Goal: Task Accomplishment & Management: Use online tool/utility

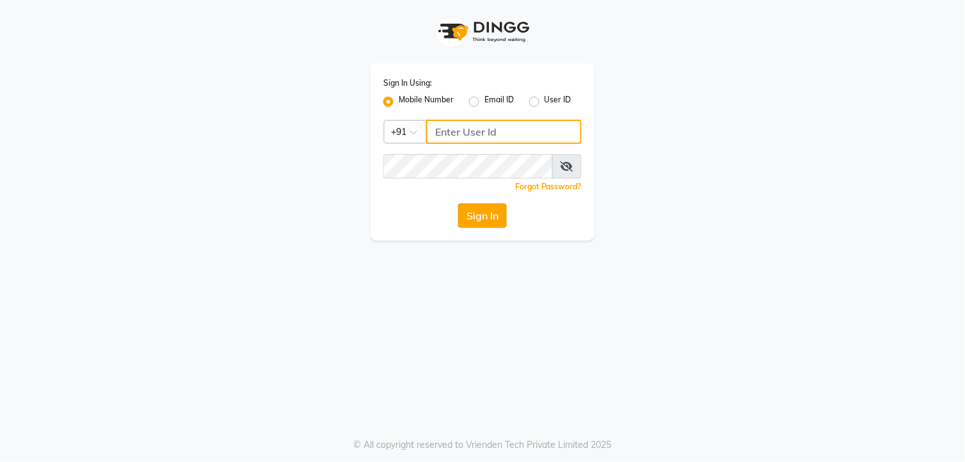
type input "9010101900"
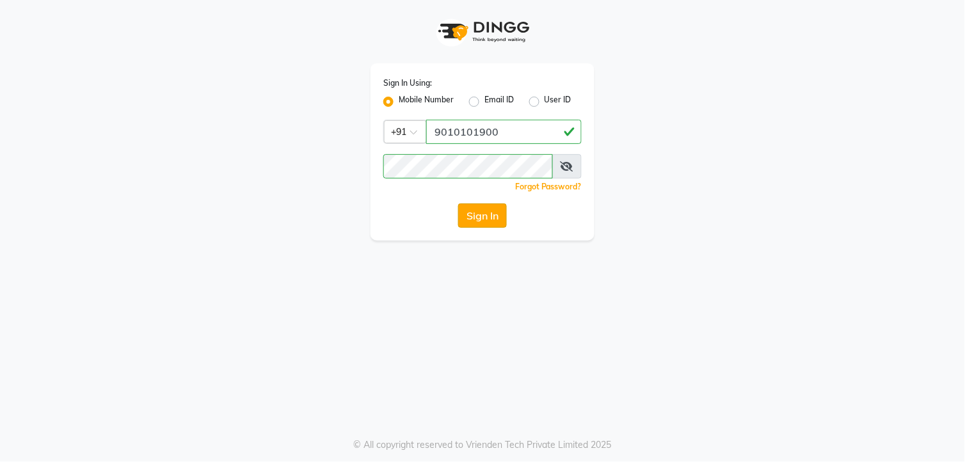
click at [490, 223] on button "Sign In" at bounding box center [482, 215] width 49 height 24
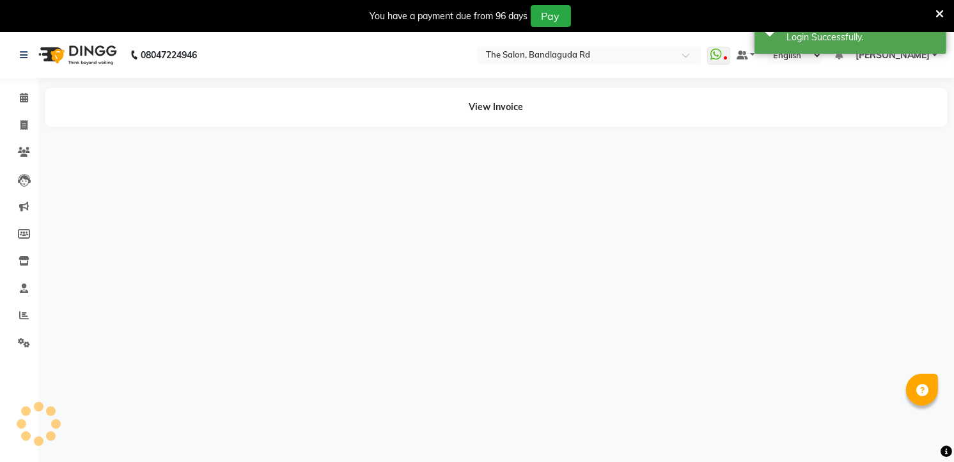
select select "en"
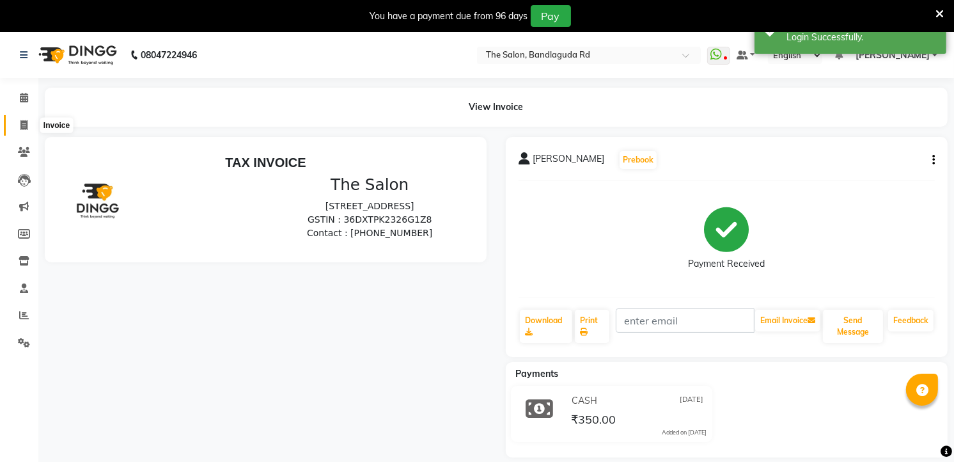
click at [20, 124] on icon at bounding box center [23, 125] width 7 height 10
select select "service"
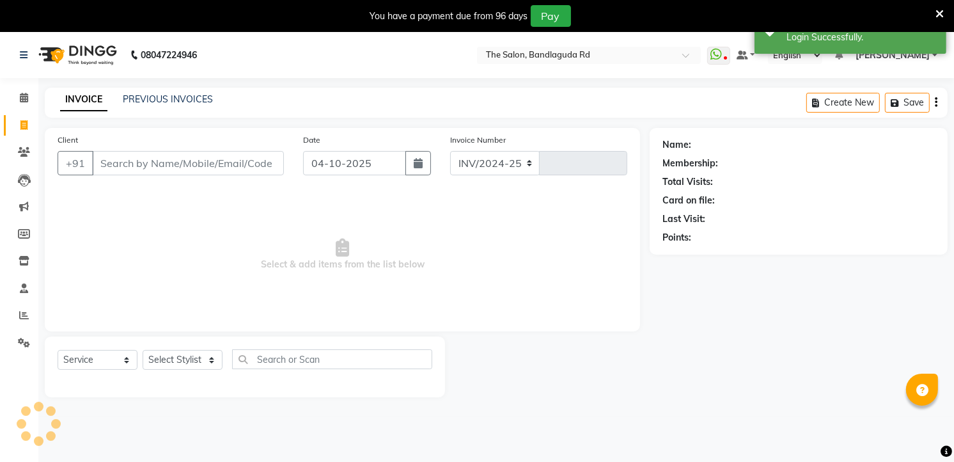
select select "5198"
type input "14643"
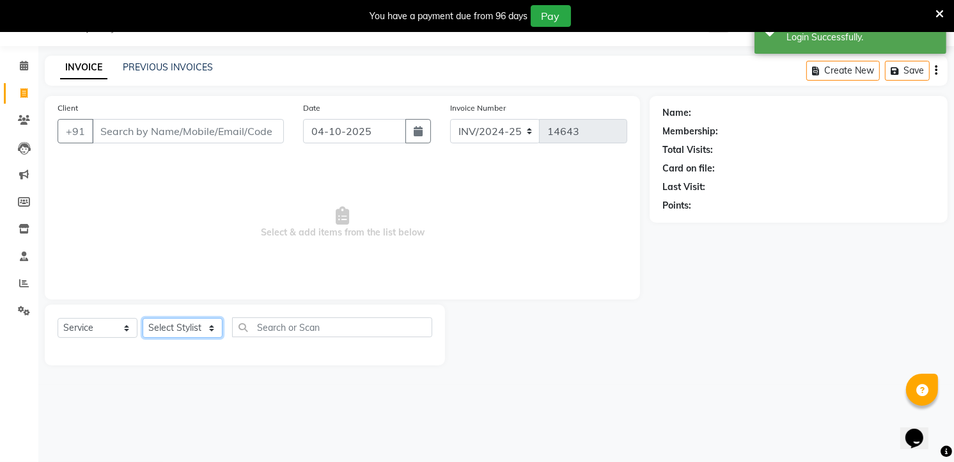
click at [155, 329] on select "Select Stylist [PERSON_NAME] [PERSON_NAME] [PERSON_NAME] [PERSON_NAME] manager …" at bounding box center [183, 328] width 80 height 20
select select "65399"
click at [143, 319] on select "Select Stylist [PERSON_NAME] [PERSON_NAME] [PERSON_NAME] [PERSON_NAME] manager …" at bounding box center [183, 328] width 80 height 20
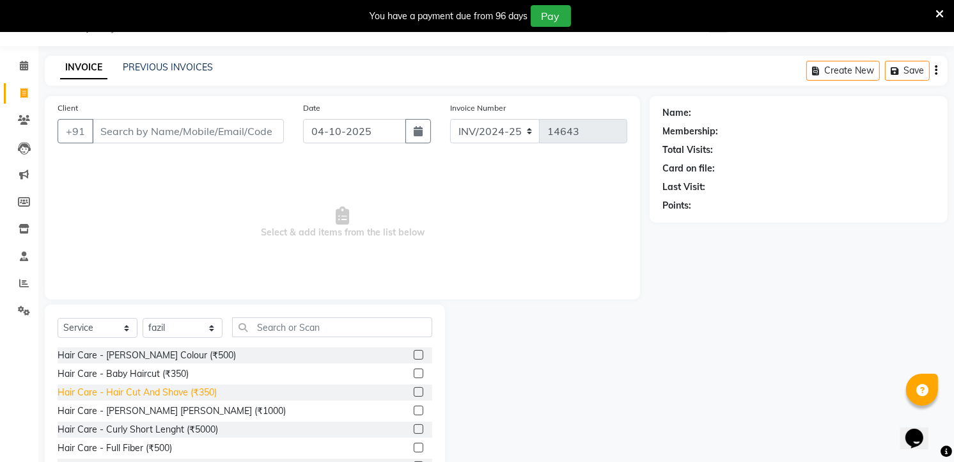
click at [162, 390] on div "Hair Care - Hair Cut And Shave (₹350)" at bounding box center [137, 392] width 159 height 13
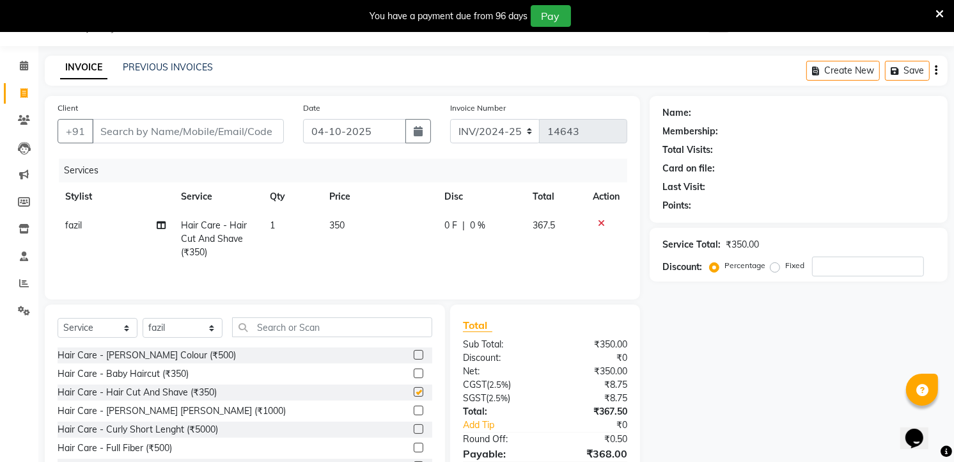
checkbox input "false"
click at [285, 335] on input "text" at bounding box center [332, 327] width 200 height 20
type input "n"
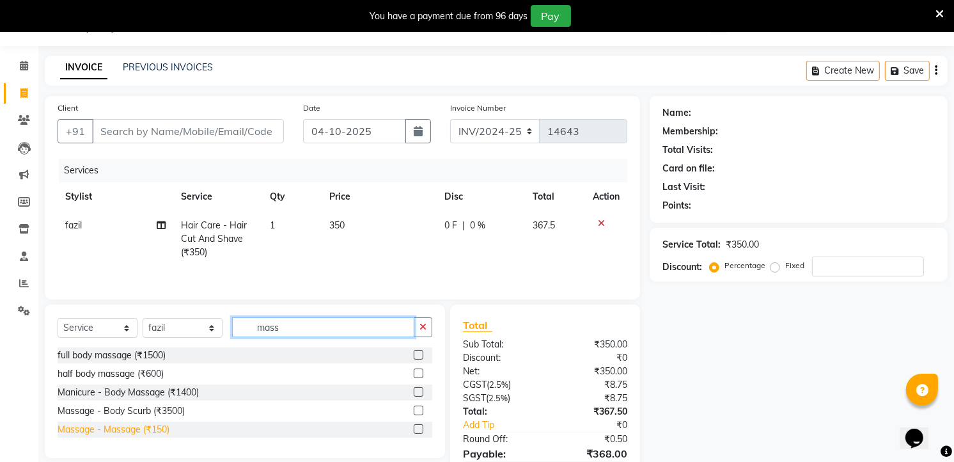
type input "mass"
click at [128, 430] on div "Massage - Massage (₹150)" at bounding box center [114, 429] width 112 height 13
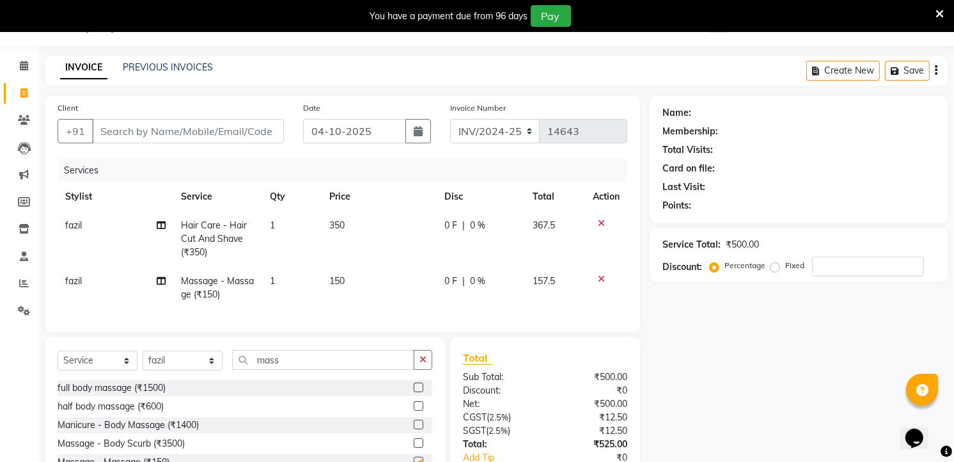
checkbox input "false"
click at [284, 368] on input "mass" at bounding box center [323, 360] width 182 height 20
type input "m"
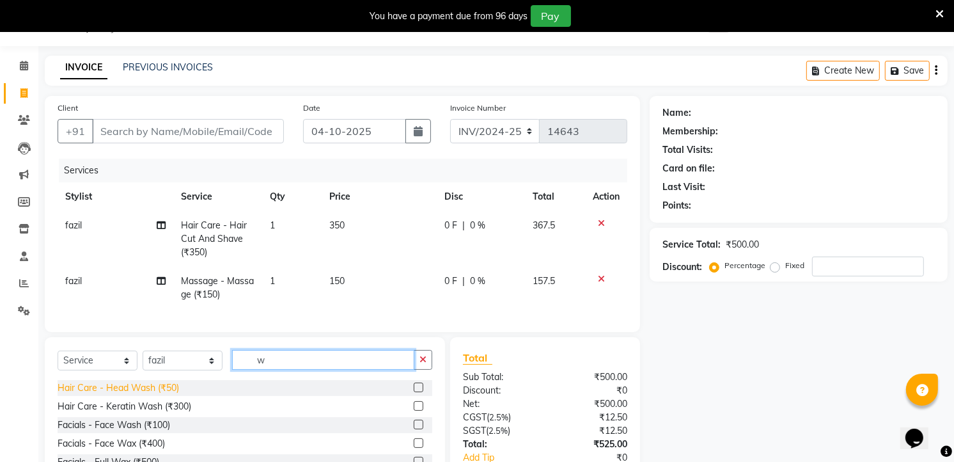
type input "w"
click at [170, 395] on div "Hair Care - Head Wash (₹50)" at bounding box center [119, 387] width 122 height 13
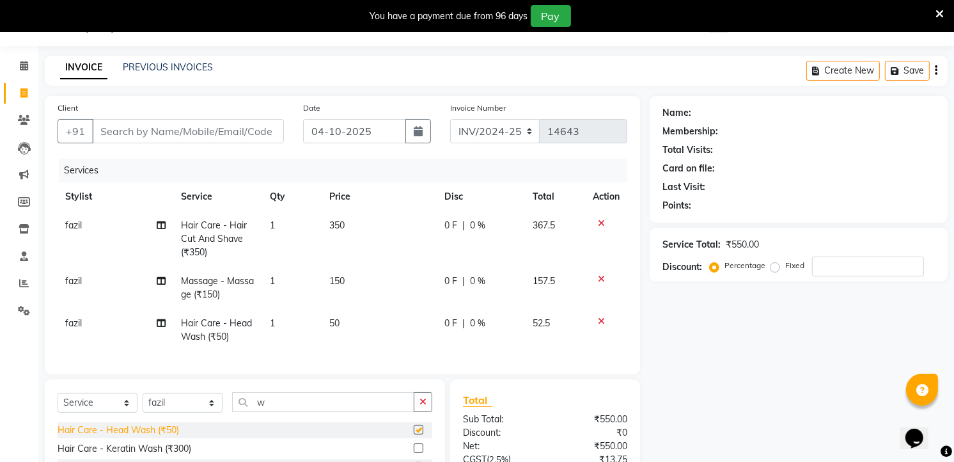
checkbox input "false"
click at [214, 141] on input "Client" at bounding box center [188, 131] width 192 height 24
type input "9"
type input "0"
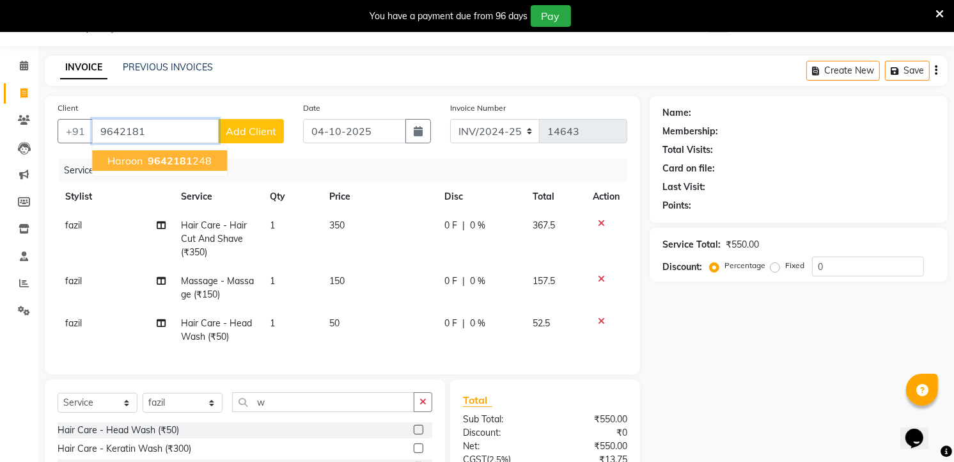
click at [212, 164] on button "Haroon 9642181 248" at bounding box center [159, 160] width 135 height 20
type input "9642181248"
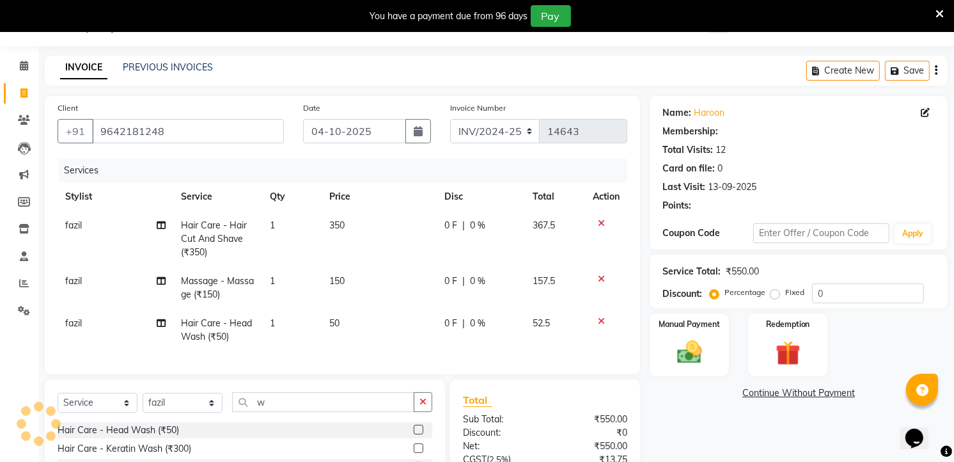
select select "2: Object"
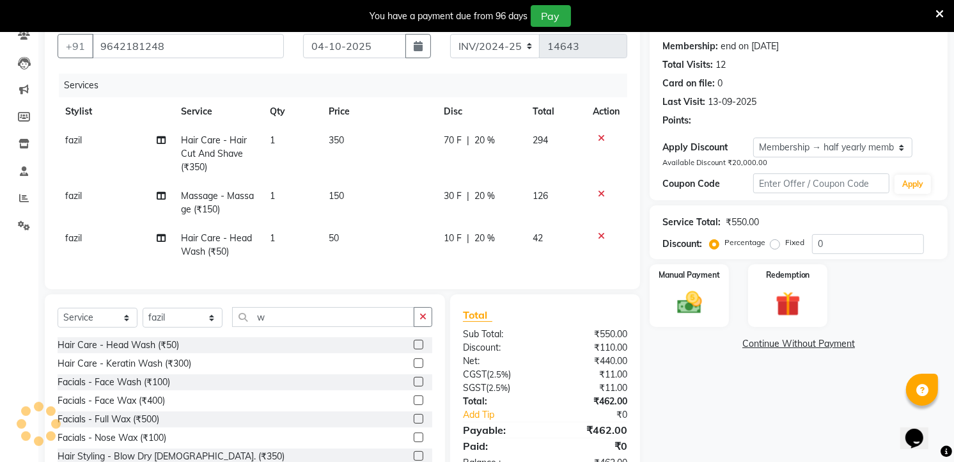
type input "20"
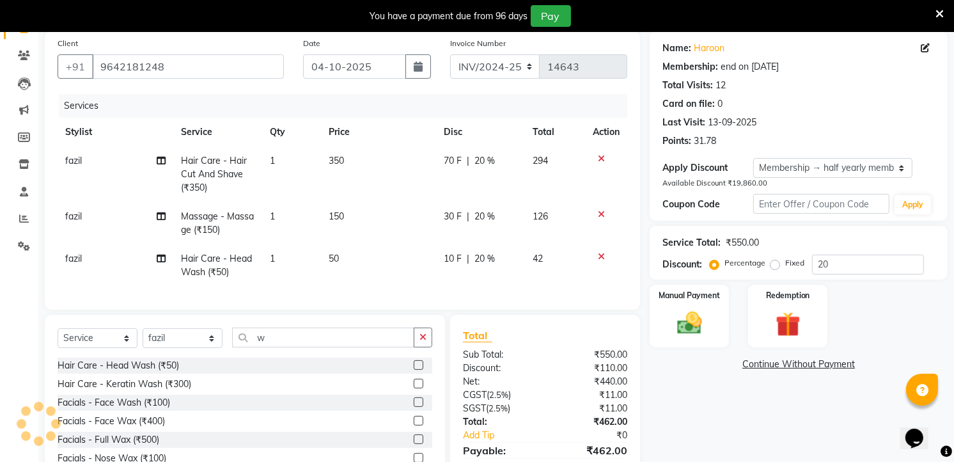
scroll to position [168, 0]
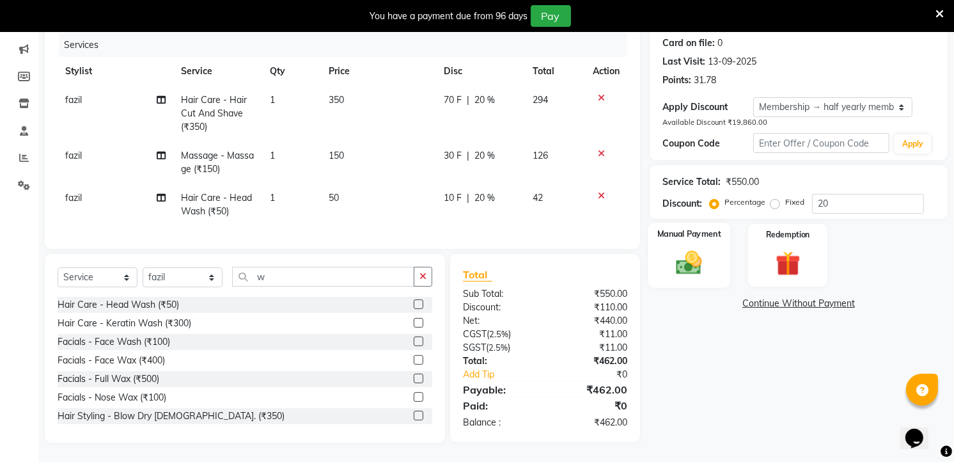
click at [691, 260] on img at bounding box center [690, 262] width 42 height 29
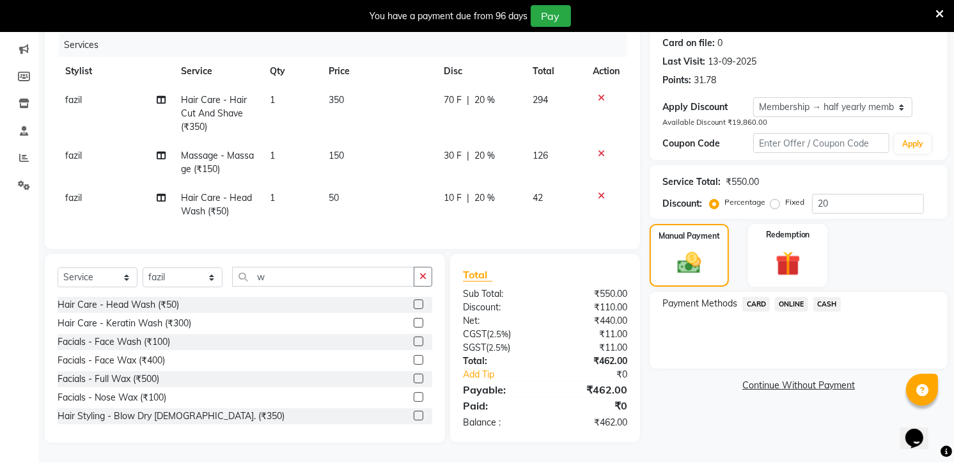
click at [787, 297] on span "ONLINE" at bounding box center [791, 304] width 33 height 15
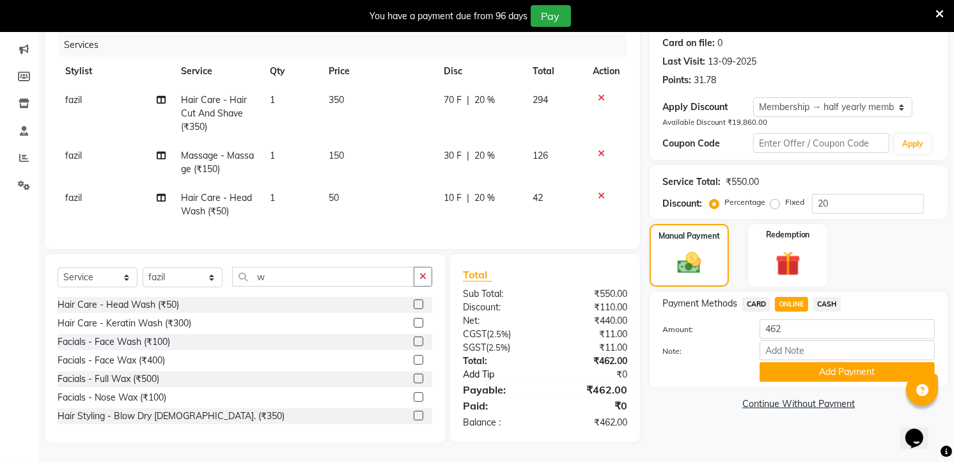
click at [474, 376] on link "Add Tip" at bounding box center [507, 374] width 107 height 13
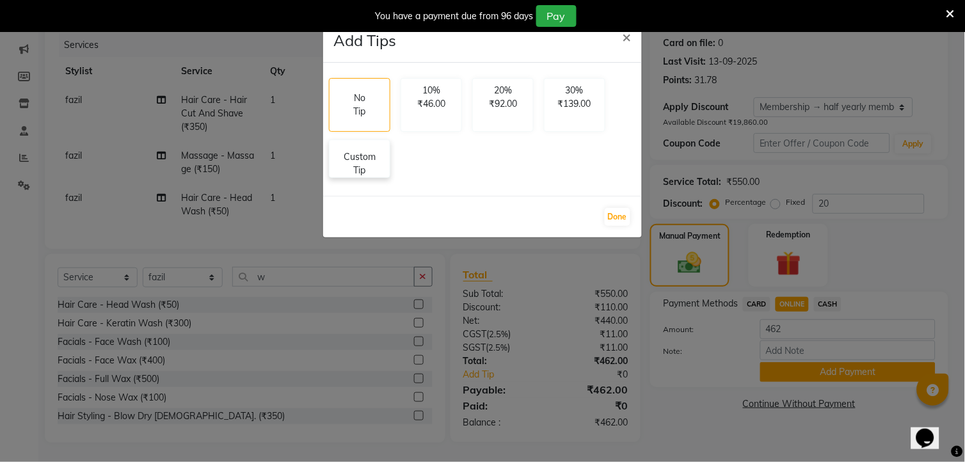
click at [371, 177] on div "No Tip 10% ₹46.00 20% ₹92.00 30% ₹139.00 Custom Tip" at bounding box center [482, 129] width 317 height 113
click at [371, 161] on p "Custom Tip" at bounding box center [359, 163] width 45 height 27
select select "65399"
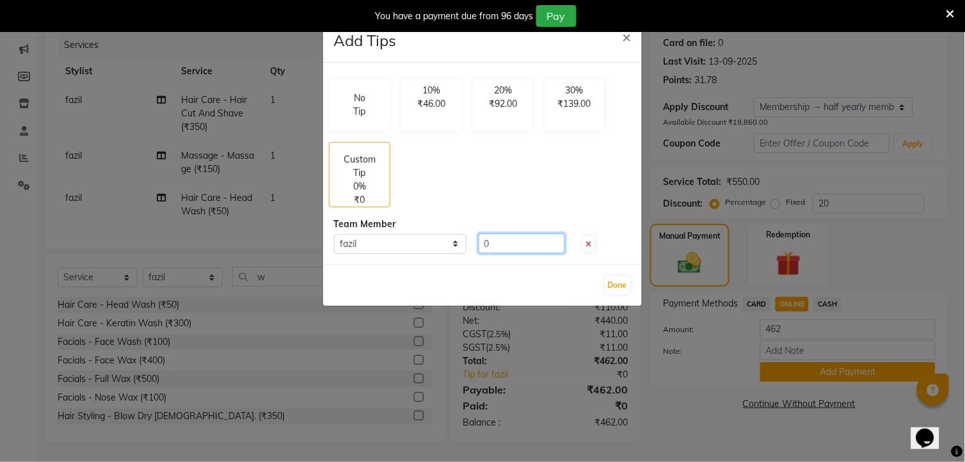
click at [500, 244] on input "0" at bounding box center [521, 243] width 86 height 20
type input "50"
click at [621, 277] on button "Done" at bounding box center [618, 285] width 26 height 18
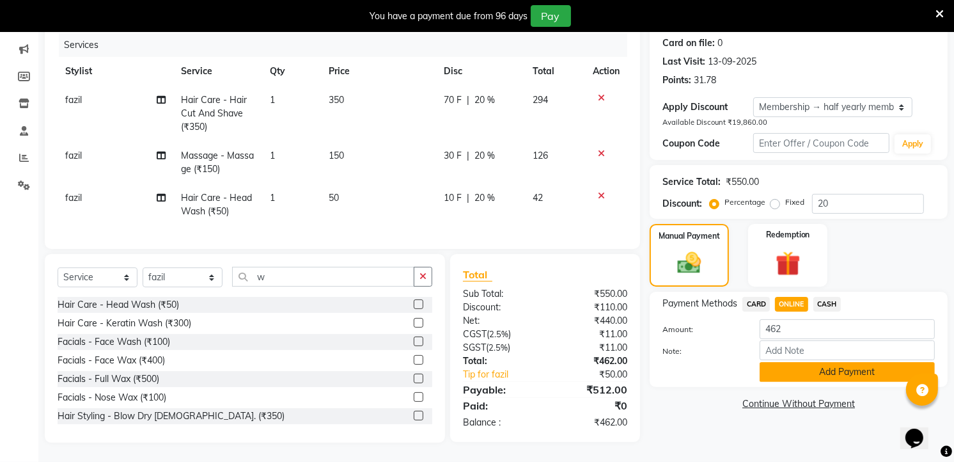
click at [820, 362] on button "Add Payment" at bounding box center [847, 372] width 175 height 20
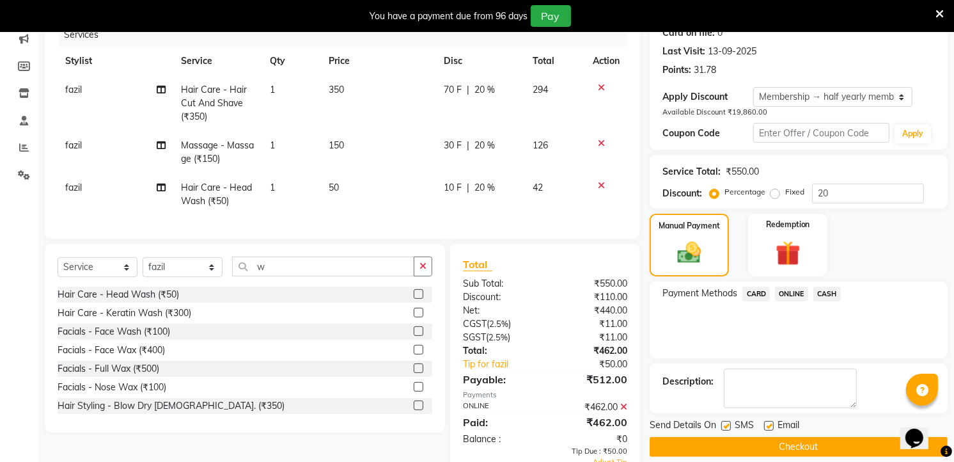
click at [790, 292] on span "ONLINE" at bounding box center [791, 294] width 33 height 15
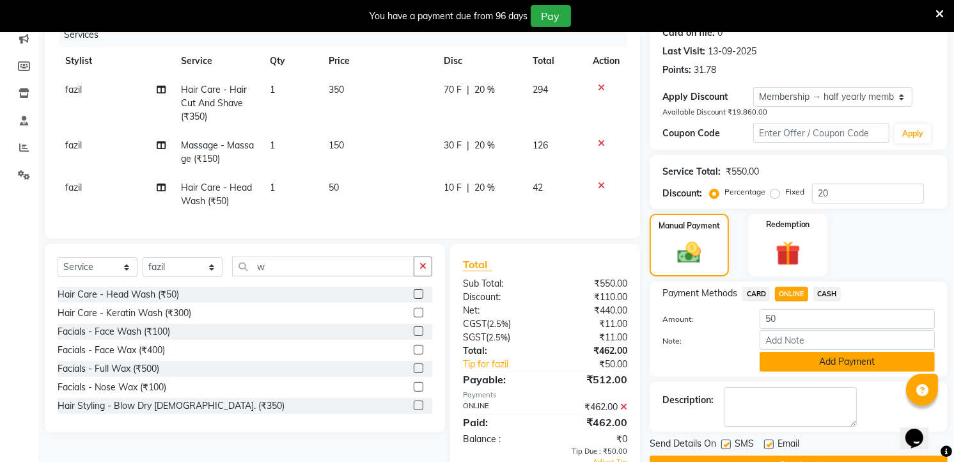
click at [798, 359] on button "Add Payment" at bounding box center [847, 362] width 175 height 20
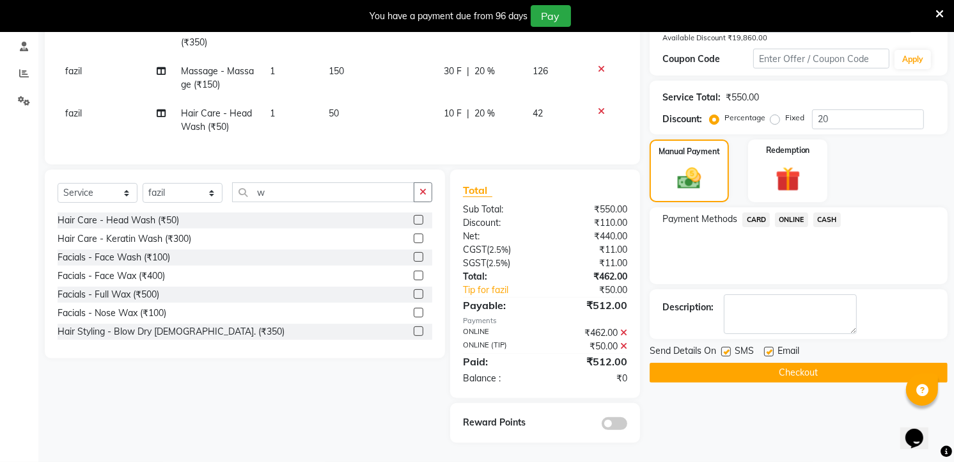
scroll to position [252, 0]
click at [775, 363] on button "Checkout" at bounding box center [799, 373] width 298 height 20
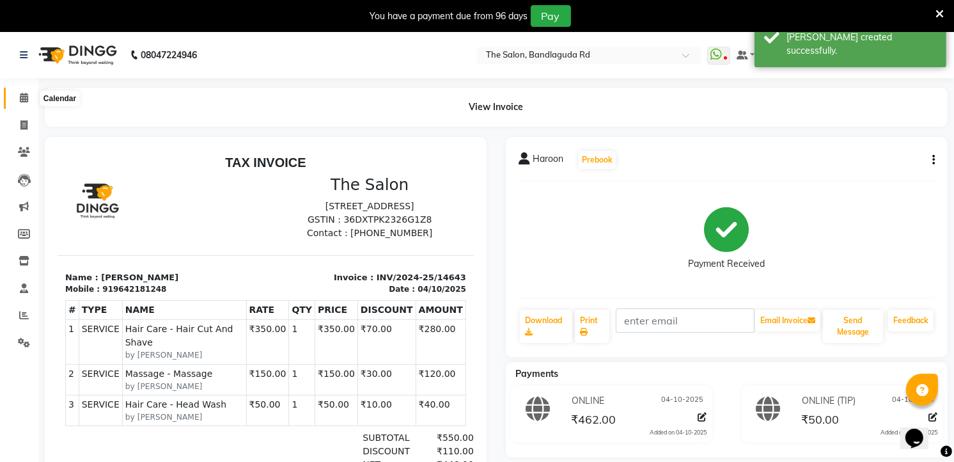
click at [28, 100] on span at bounding box center [24, 98] width 22 height 15
